Goal: Find specific page/section: Find specific page/section

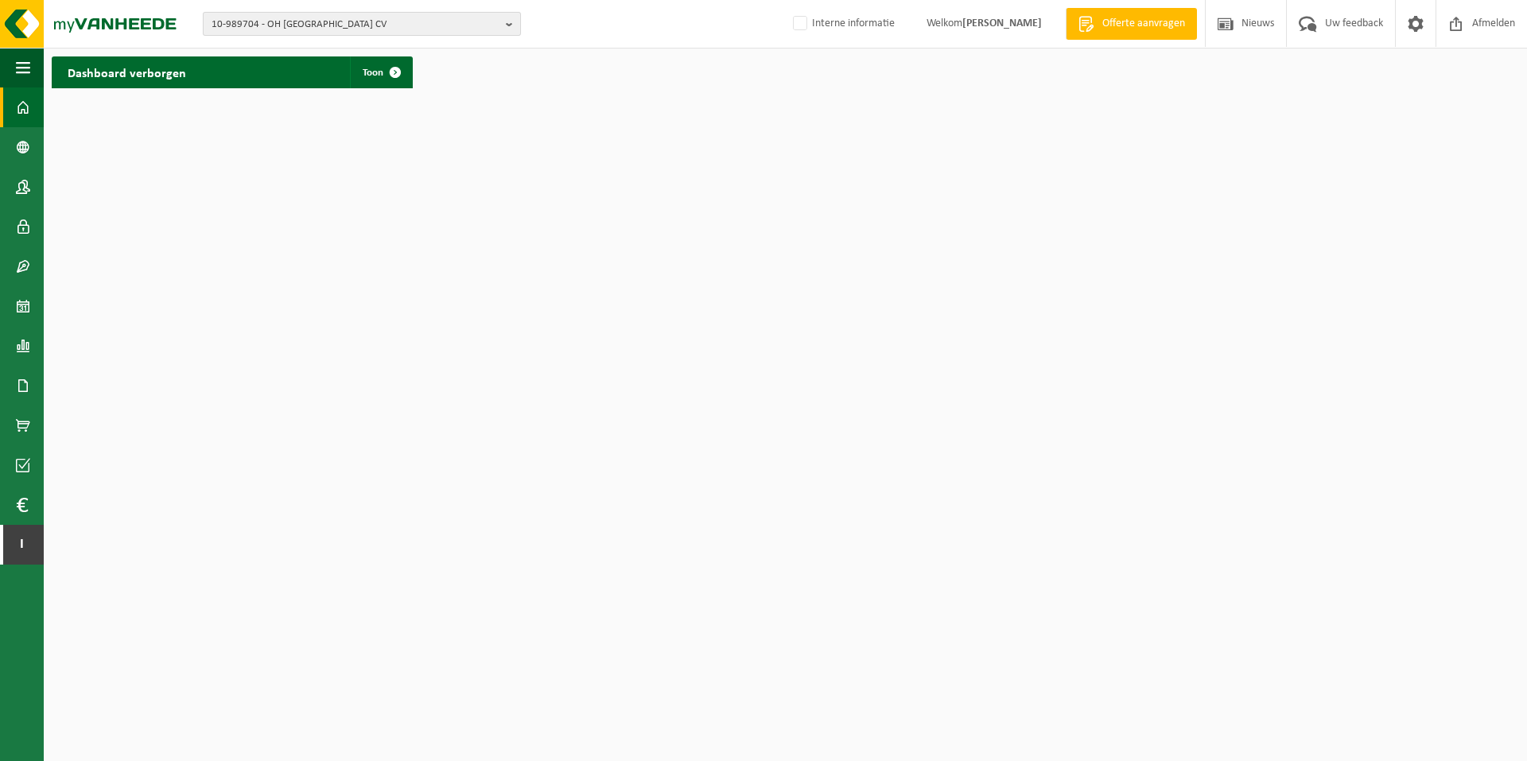
click at [243, 21] on span "10-989704 - OH LEUVEN CV" at bounding box center [355, 25] width 288 height 24
paste input "10-979217"
type input "10-979217"
click at [247, 68] on span "10-979217" at bounding box center [235, 73] width 48 height 12
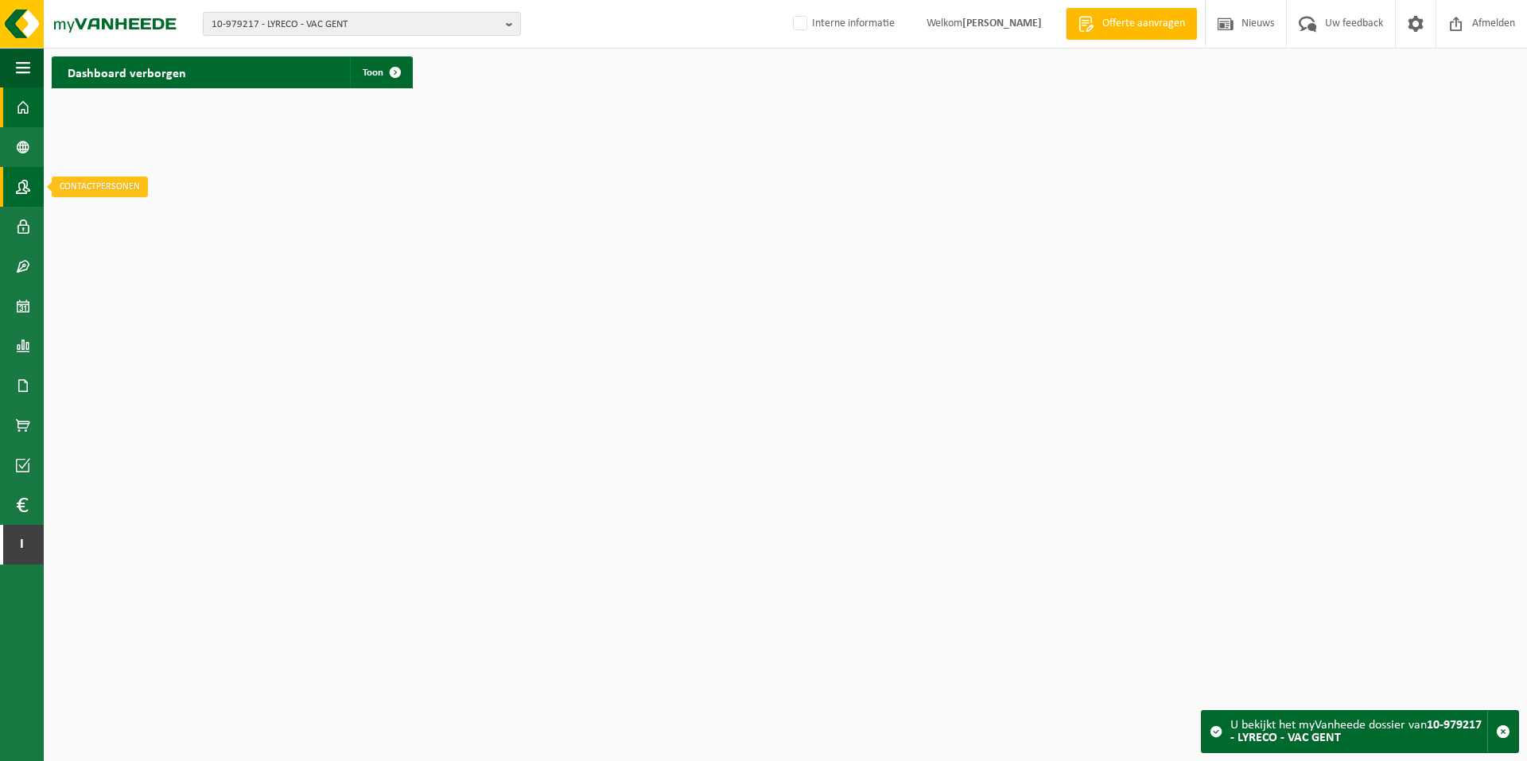
click at [22, 187] on span at bounding box center [23, 187] width 14 height 40
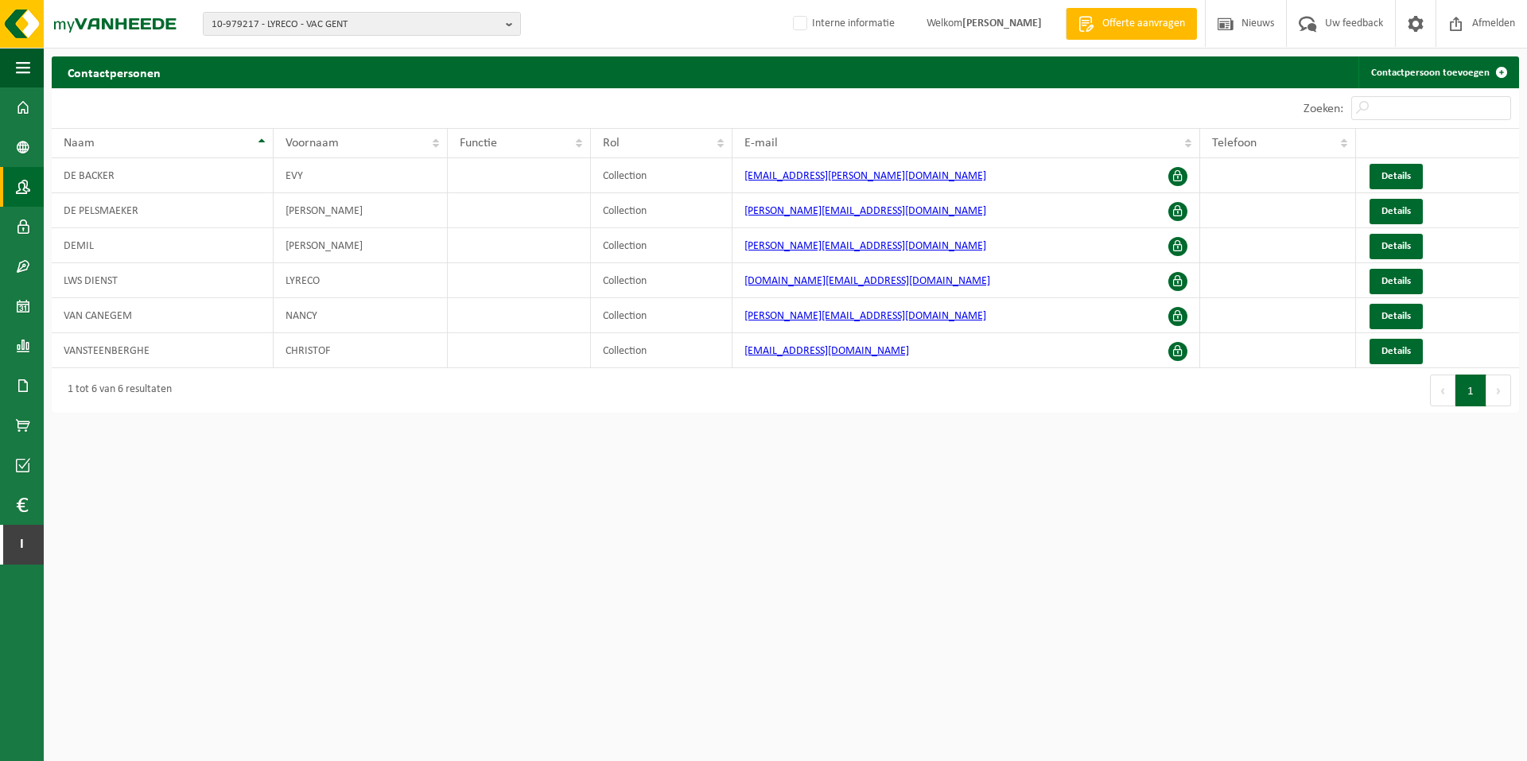
drag, startPoint x: 533, startPoint y: 567, endPoint x: 502, endPoint y: 535, distance: 44.4
click at [533, 567] on html "10-979217 - LYRECO - VAC GENT 10-979214 - LYRECO BENELUX S.A. 10-979221 - LYREC…" at bounding box center [763, 380] width 1527 height 761
click at [22, 312] on span at bounding box center [23, 306] width 14 height 40
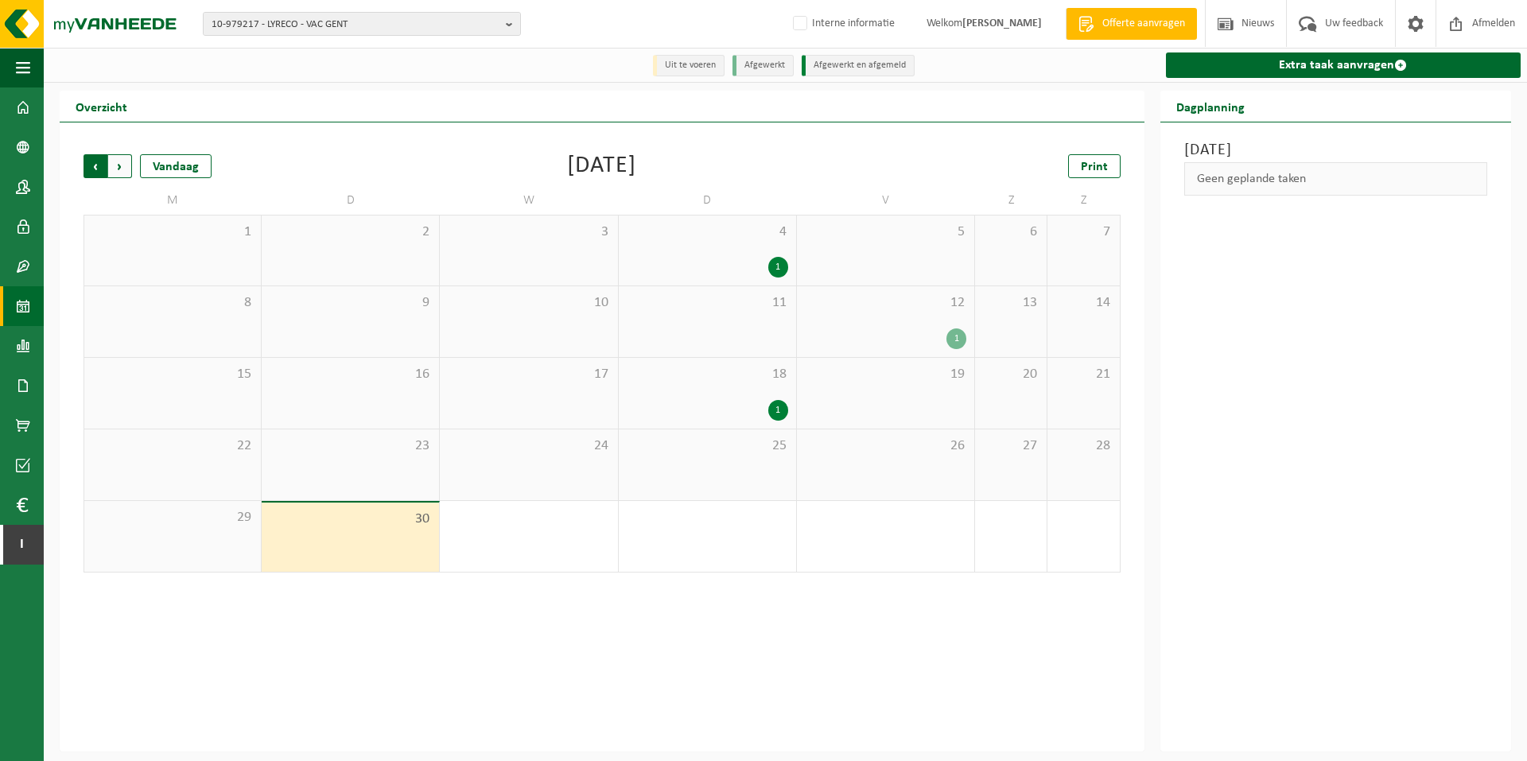
click at [120, 167] on span "Volgende" at bounding box center [120, 166] width 24 height 24
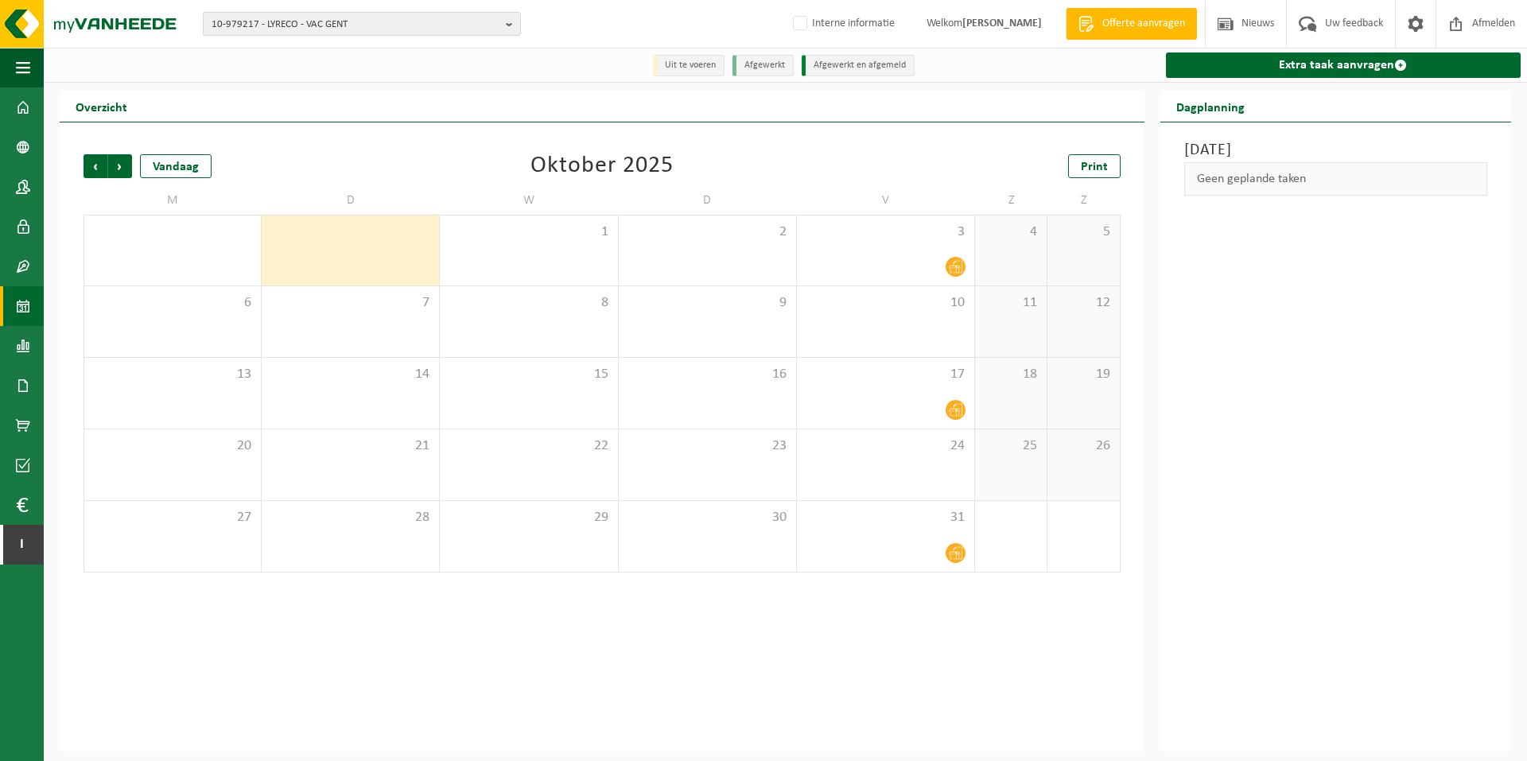
click at [417, 681] on div "Vorige Volgende Vandaag [DATE] Print M D W D V Z Z 29 30 1 2 3 4 5 6 7 8 9 10 1…" at bounding box center [602, 436] width 1084 height 629
click at [301, 642] on div "Vorige Volgende Vandaag [DATE] Print M D W D V Z Z 29 30 1 2 3 4 5 6 7 8 9 10 1…" at bounding box center [602, 436] width 1084 height 629
click at [407, 651] on div "Vorige Volgende Vandaag [DATE] Print M D W D V Z Z 29 30 1 2 3 4 5 6 7 8 9 10 1…" at bounding box center [602, 436] width 1084 height 629
